Goal: Information Seeking & Learning: Learn about a topic

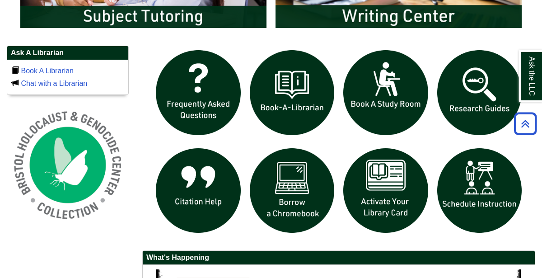
scroll to position [585, 0]
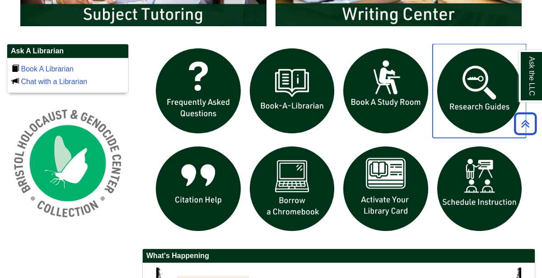
click at [465, 81] on img "slideshow" at bounding box center [479, 91] width 94 height 94
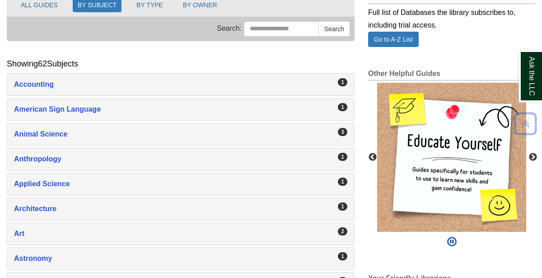
scroll to position [123, 0]
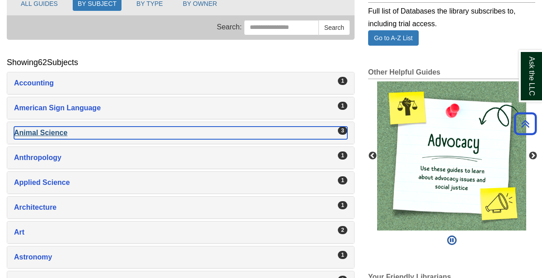
click at [260, 128] on div "Animal Science , 3 guides" at bounding box center [180, 132] width 333 height 13
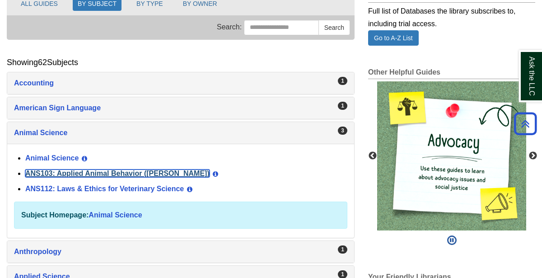
click at [136, 169] on link "ANS103: Applied Animal Behavior ([PERSON_NAME])" at bounding box center [117, 173] width 184 height 8
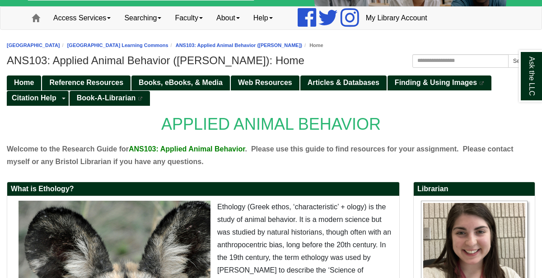
scroll to position [52, 0]
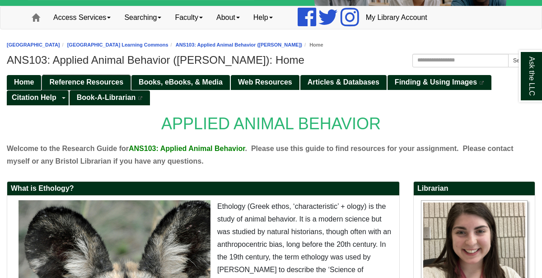
click at [105, 79] on span "Reference Resources" at bounding box center [86, 82] width 74 height 8
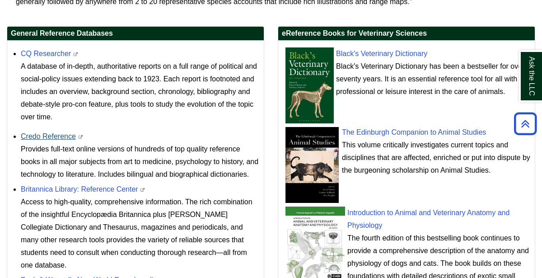
scroll to position [322, 0]
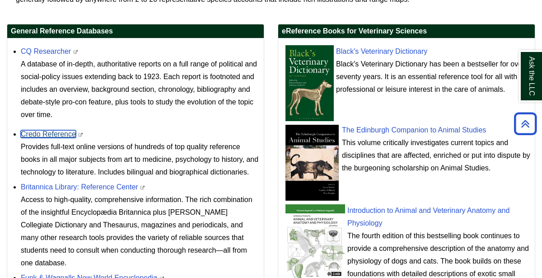
click at [37, 135] on link "Credo Reference" at bounding box center [48, 134] width 55 height 8
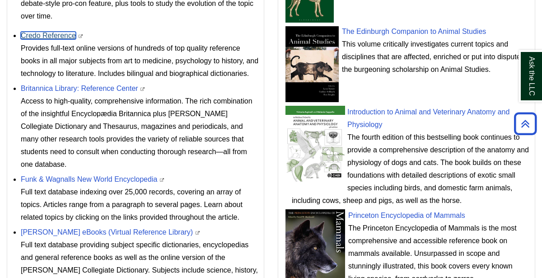
scroll to position [0, 0]
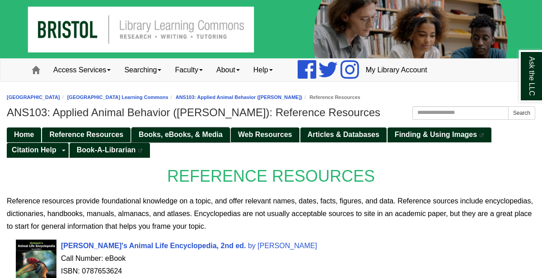
click at [198, 132] on span "Books, eBooks, & Media" at bounding box center [181, 134] width 84 height 8
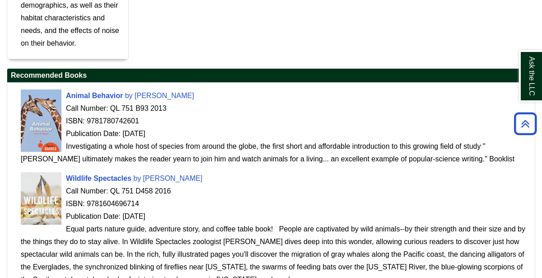
scroll to position [702, 0]
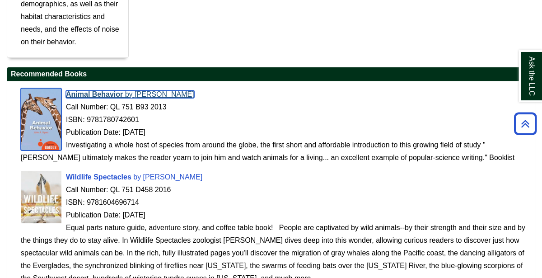
click at [86, 91] on span "Animal Behavior" at bounding box center [94, 94] width 57 height 8
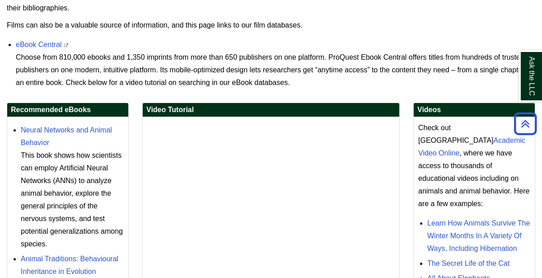
scroll to position [232, 0]
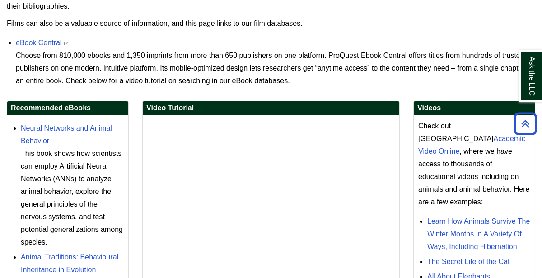
click at [58, 133] on div "Neural Networks and Animal Behavior This book shows how scientists can employ A…" at bounding box center [72, 185] width 103 height 126
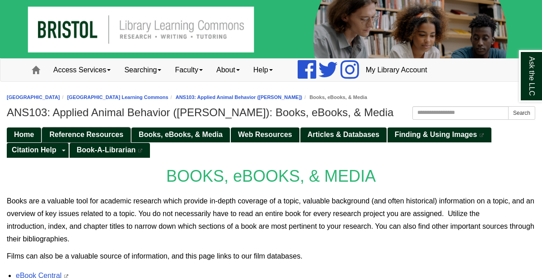
click at [107, 130] on span "Reference Resources" at bounding box center [86, 134] width 74 height 8
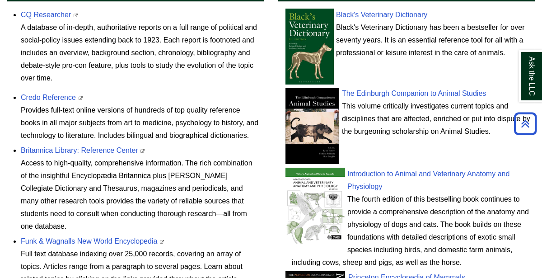
scroll to position [359, 0]
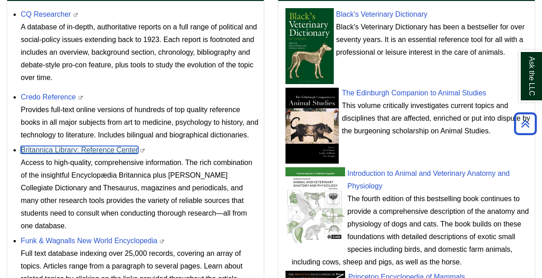
click at [90, 147] on link "Britannica Library: Reference Center" at bounding box center [79, 150] width 117 height 8
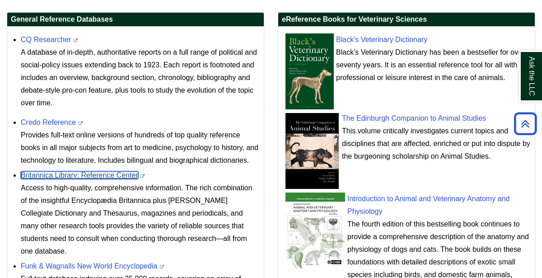
scroll to position [331, 0]
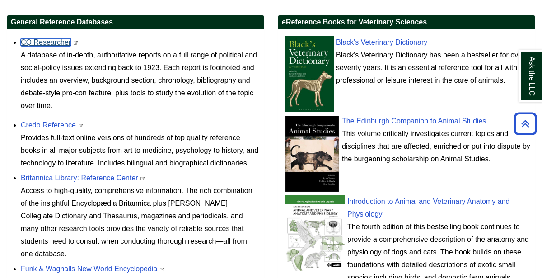
click at [39, 42] on link "CQ Researcher" at bounding box center [46, 42] width 50 height 8
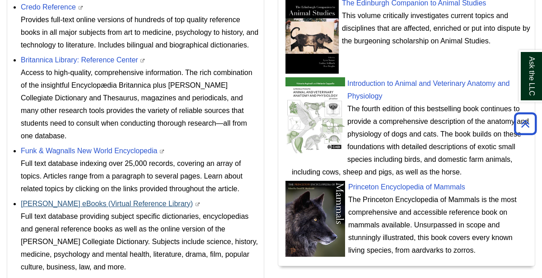
scroll to position [446, 0]
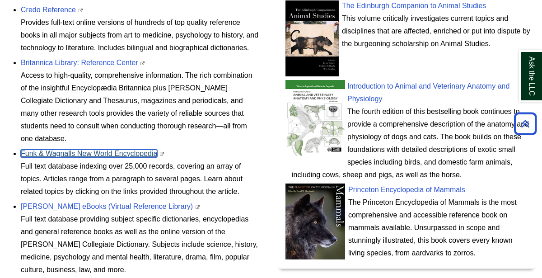
click at [99, 151] on link "Funk & Wagnalls New World Encyclopedia" at bounding box center [89, 153] width 136 height 8
